Goal: Task Accomplishment & Management: Complete application form

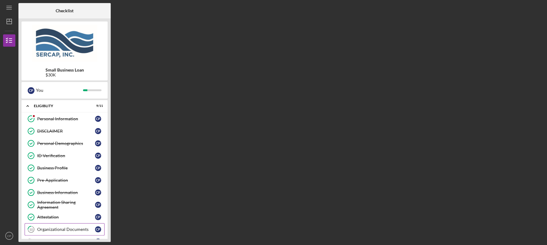
click at [56, 229] on div "Organizational Documents" at bounding box center [66, 229] width 58 height 5
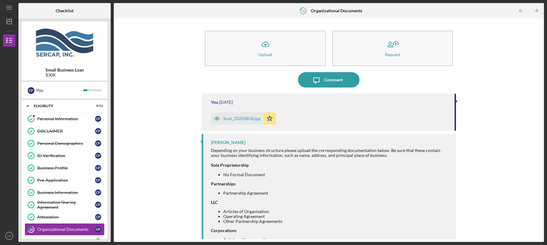
click at [250, 117] on div "Scan_20250818.jpg" at bounding box center [241, 118] width 37 height 5
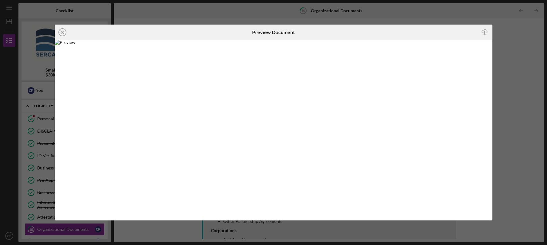
click at [525, 55] on div "Icon/Close Preview Document Icon/Download" at bounding box center [273, 122] width 547 height 245
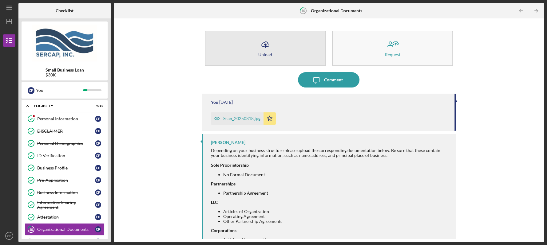
click at [285, 63] on button "Icon/Upload Upload" at bounding box center [265, 48] width 121 height 35
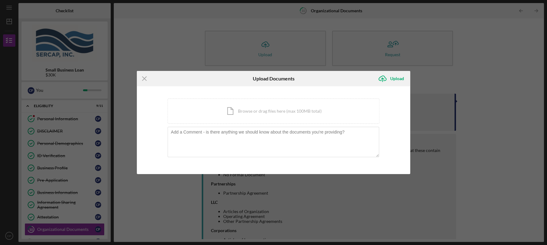
click at [484, 51] on div "Icon/Menu Close Upload Documents Icon/Upload Upload You're uploading documents …" at bounding box center [273, 122] width 547 height 245
click at [144, 77] on icon "Icon/Menu Close" at bounding box center [144, 78] width 15 height 15
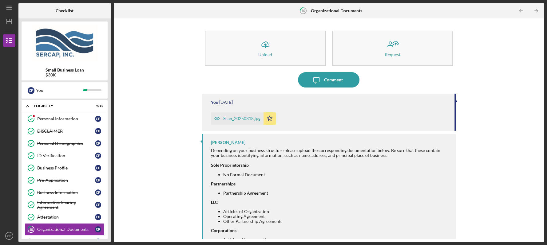
click at [539, 20] on div "Icon/Upload Upload Request Icon/Message Comment You [DATE] Scan_20250818.jpg Ic…" at bounding box center [329, 130] width 430 height 224
click at [538, 228] on div "Icon/Upload Upload Request Icon/Message Comment You [DATE] Scan_20250818.jpg Ic…" at bounding box center [329, 131] width 424 height 218
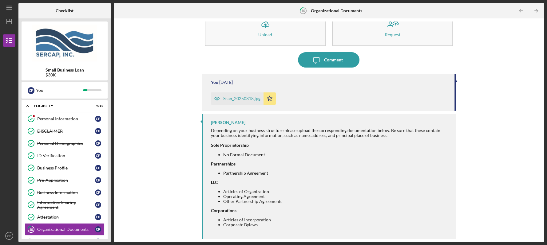
click at [540, 239] on div "Icon/Upload Upload Request Icon/Message Comment You [DATE] Scan_20250818.jpg Ic…" at bounding box center [329, 130] width 430 height 224
click at [109, 239] on div "Small Business Loan $30K C P You Icon/Expander Eligiblity 9 / 11 Personal Infor…" at bounding box center [64, 130] width 92 height 224
click at [83, 237] on link "Eligibility Phase Eligibility Phase C P" at bounding box center [65, 242] width 80 height 12
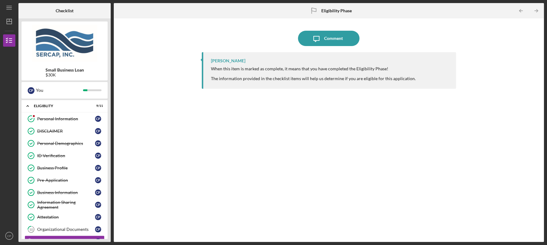
click at [540, 235] on div "Icon/Message Comment [PERSON_NAME] When this item is marked as complete, it mea…" at bounding box center [329, 131] width 424 height 218
click at [108, 236] on div "Small Business Loan $30K C P You Icon/Expander Eligiblity 9 / 11 Personal Infor…" at bounding box center [64, 130] width 92 height 224
click at [110, 240] on div "Small Business Loan $30K C P You Icon/Expander Eligiblity 9 / 11 Personal Infor…" at bounding box center [64, 130] width 92 height 224
